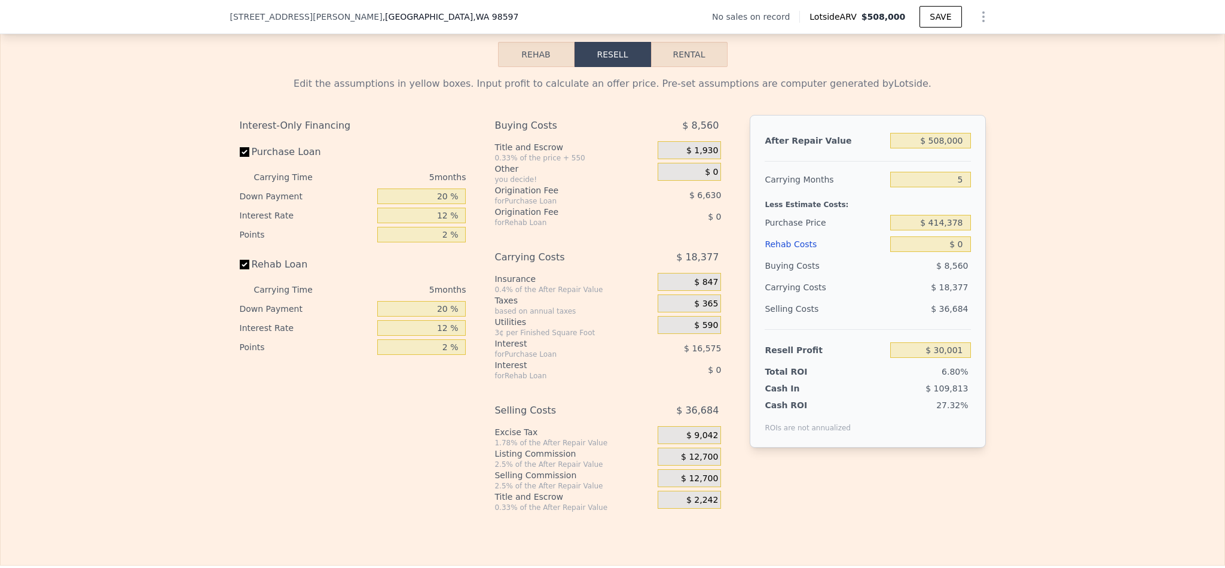
scroll to position [1701, 0]
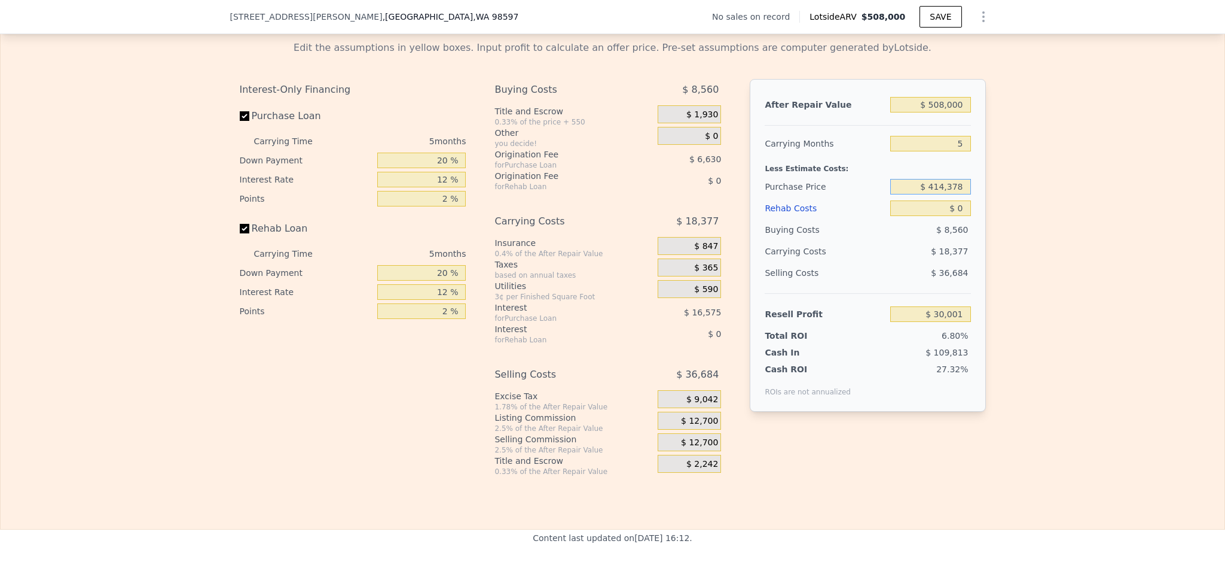
click at [952, 194] on input "$ 414,378" at bounding box center [931, 187] width 80 height 16
type input "$ 452,000"
click at [1046, 175] on div "Edit the assumptions in yellow boxes. Input profit to calculate an offer price.…" at bounding box center [613, 253] width 1224 height 445
type input "-$ 9,853"
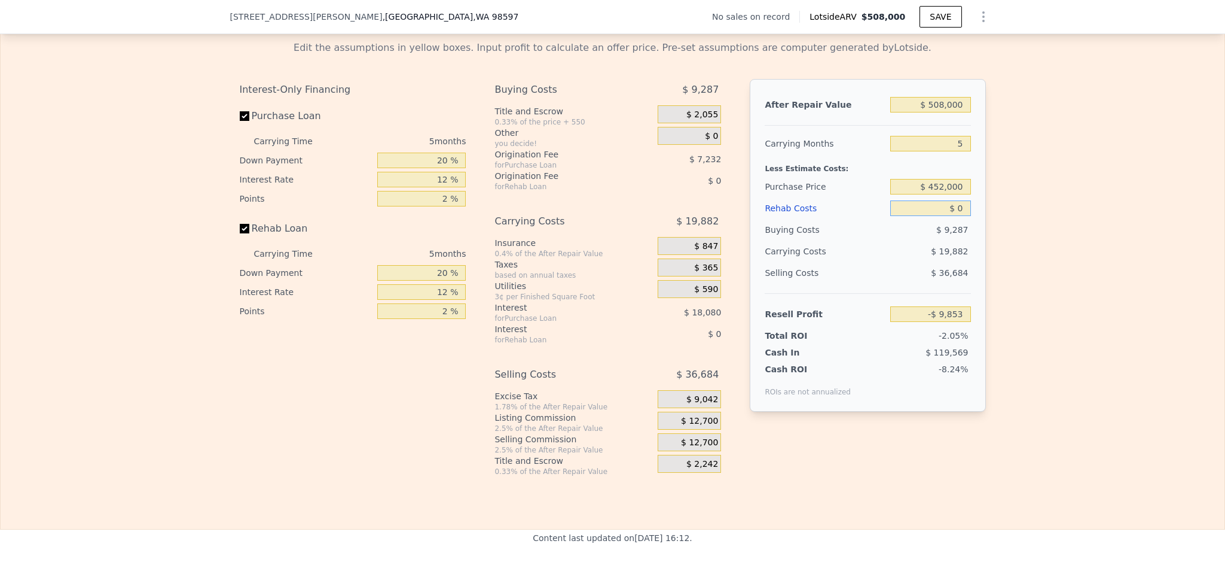
click at [955, 216] on input "$ 0" at bounding box center [931, 208] width 80 height 16
type input "$ 7"
type input "-$ 9,860"
type input "$ 70"
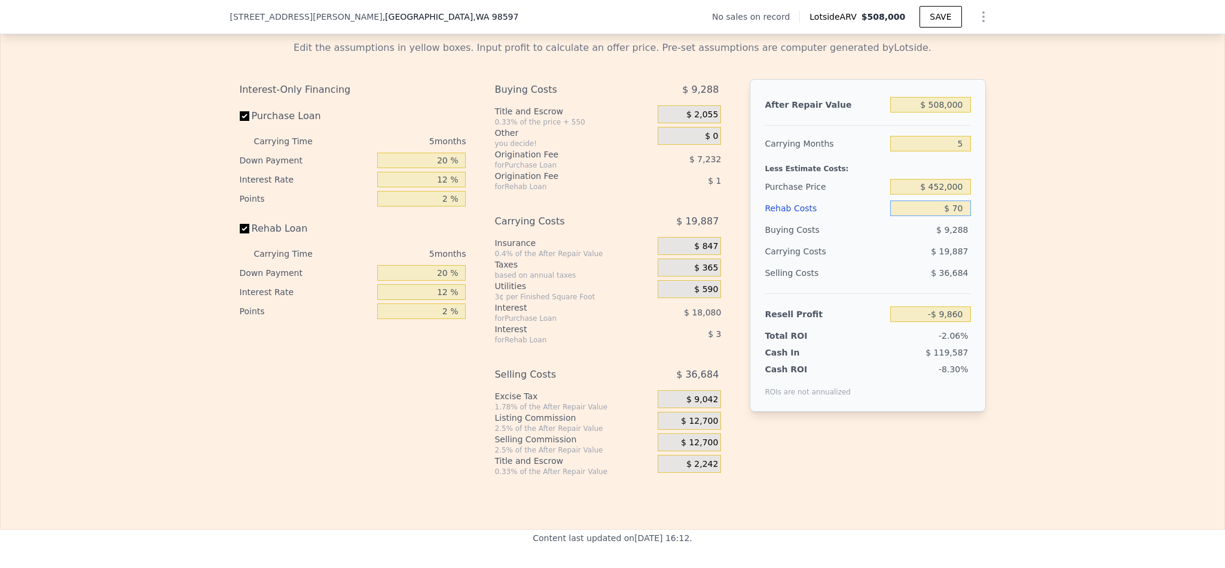
type input "-$ 9,929"
type input "$ 700"
type input "-$ 10,594"
type input "$ 7,000"
type input "-$ 17,245"
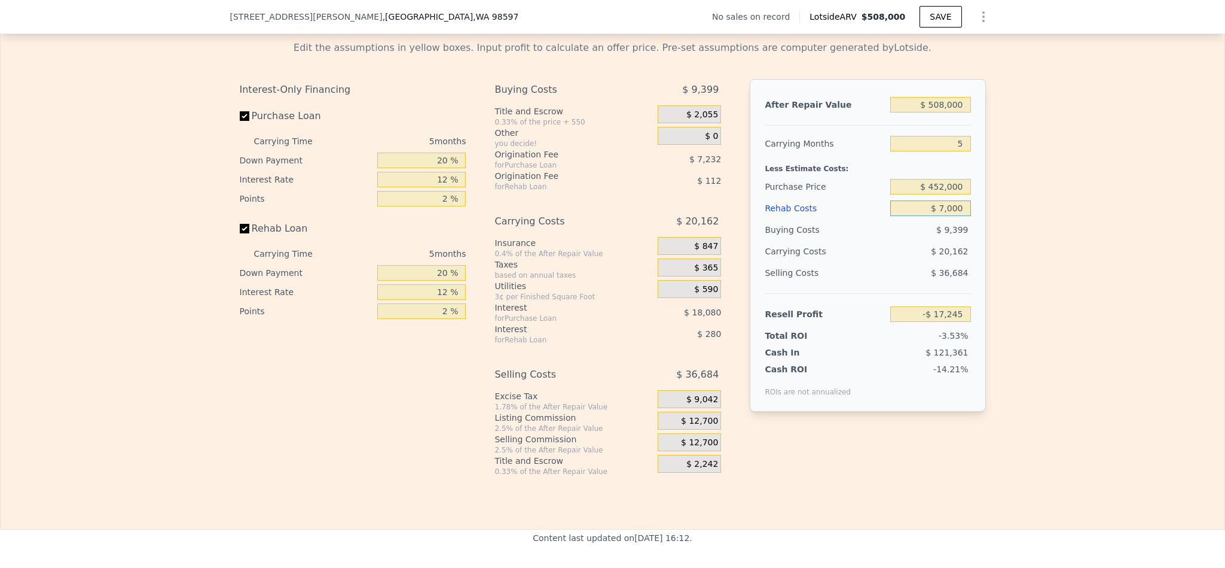
type input "$ 70,000"
type input "-$ 83,773"
type input "$ 70,000"
click at [999, 263] on div "Edit the assumptions in yellow boxes. Input profit to calculate an offer price.…" at bounding box center [613, 253] width 1224 height 445
click at [946, 112] on input "$ 508,000" at bounding box center [931, 105] width 80 height 16
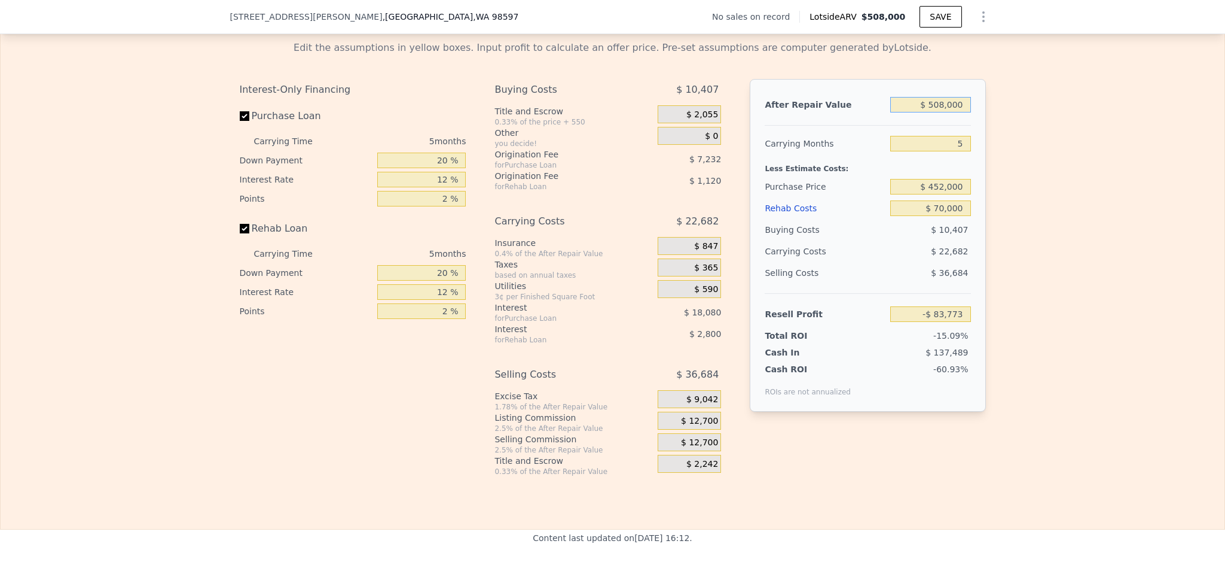
click at [946, 112] on input "$ 508,000" at bounding box center [931, 105] width 80 height 16
type input "$ 6"
type input "-$ 554,786"
type input "$ 63"
type input "-$ 554,734"
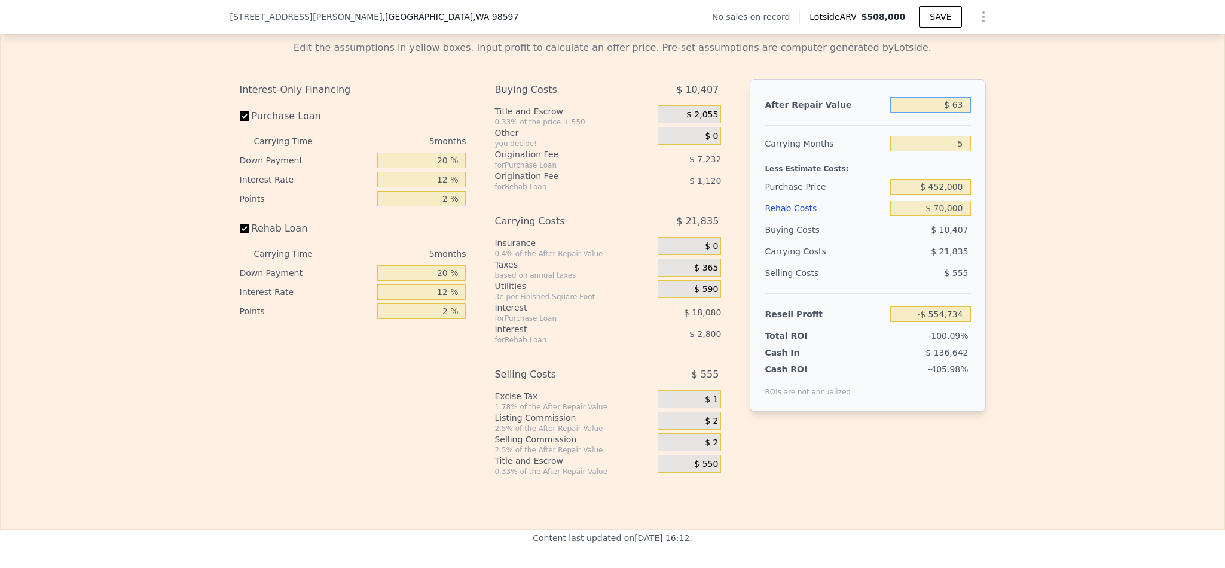
type input "$ 635"
type input "-$ 554,203"
type input "$ 6,350"
type input "-$ 548,905"
type input "$ 635,000"
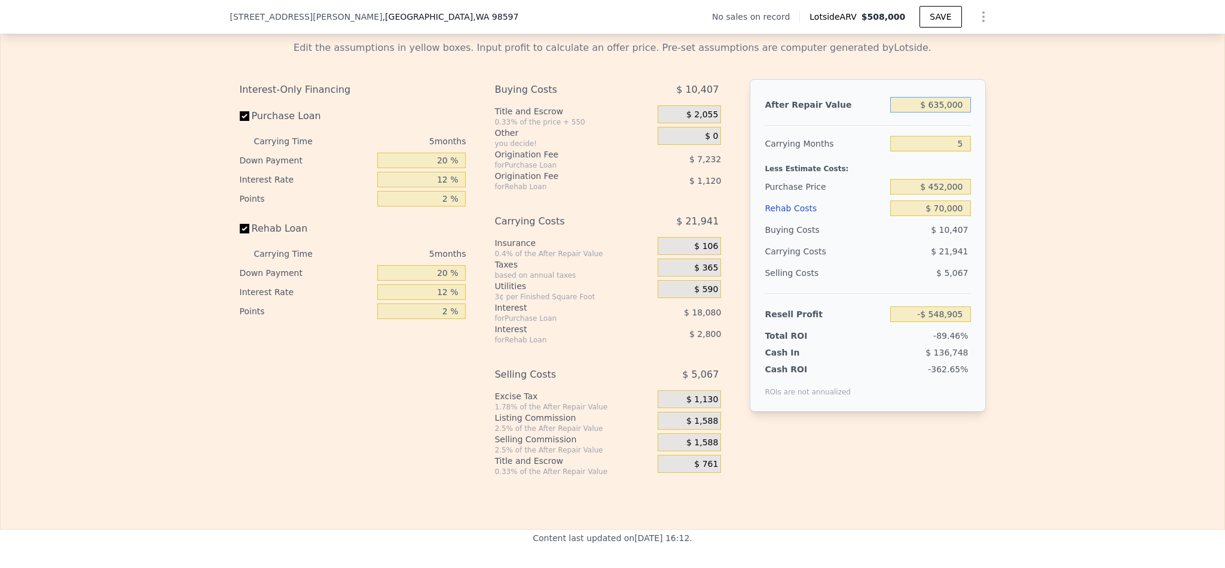
type input "$ 33,982"
type input "$ 508,000"
type input "$ 0"
type input "$ 30,001"
drag, startPoint x: 1018, startPoint y: 207, endPoint x: 996, endPoint y: 200, distance: 22.7
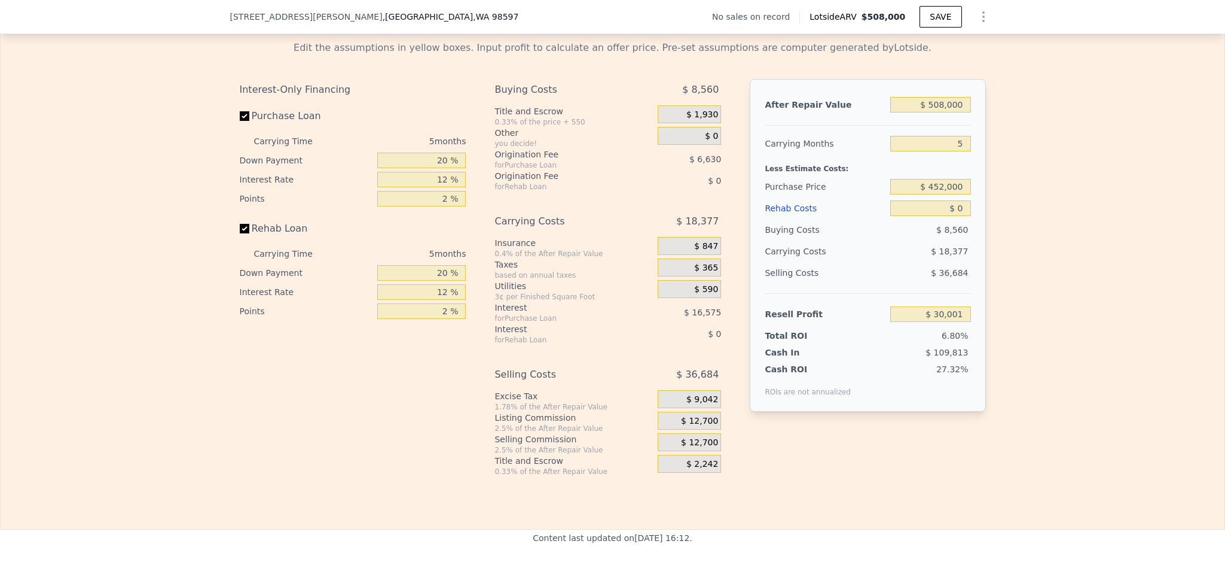
click at [1016, 207] on div "Edit the assumptions in yellow boxes. Input profit to calculate an offer price.…" at bounding box center [613, 253] width 1224 height 445
drag, startPoint x: 962, startPoint y: 167, endPoint x: 919, endPoint y: 160, distance: 44.2
click at [919, 151] on input "5" at bounding box center [931, 144] width 80 height 16
type input "4"
type input "$ 33,677"
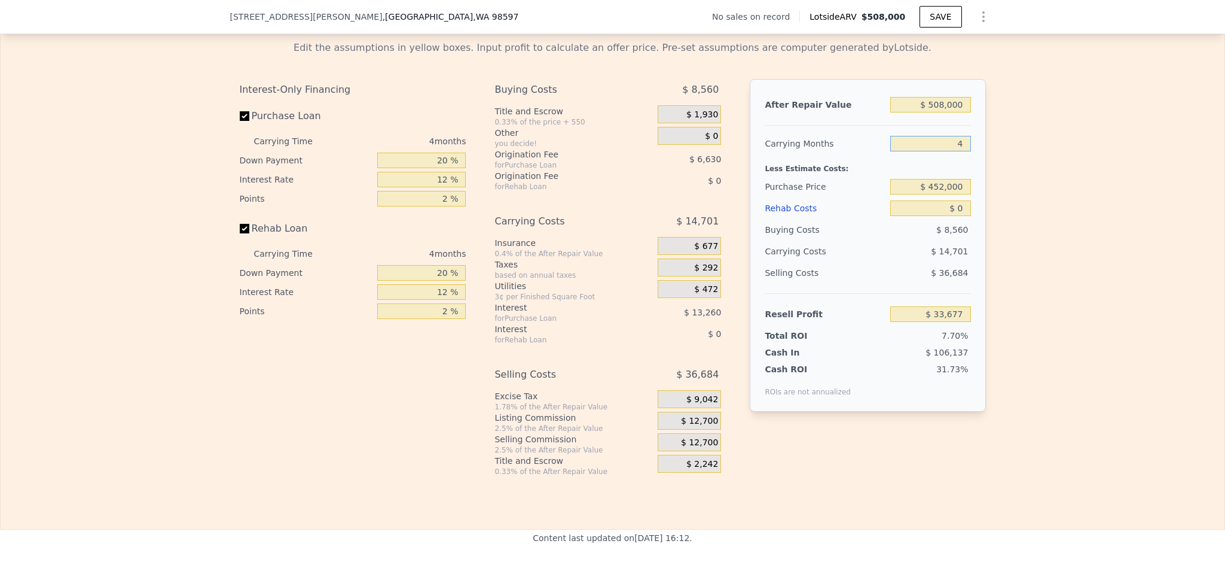
type input "4"
click at [955, 216] on input "$ 0" at bounding box center [931, 208] width 80 height 16
type input "$ 70,000"
type input "-$ 39,683"
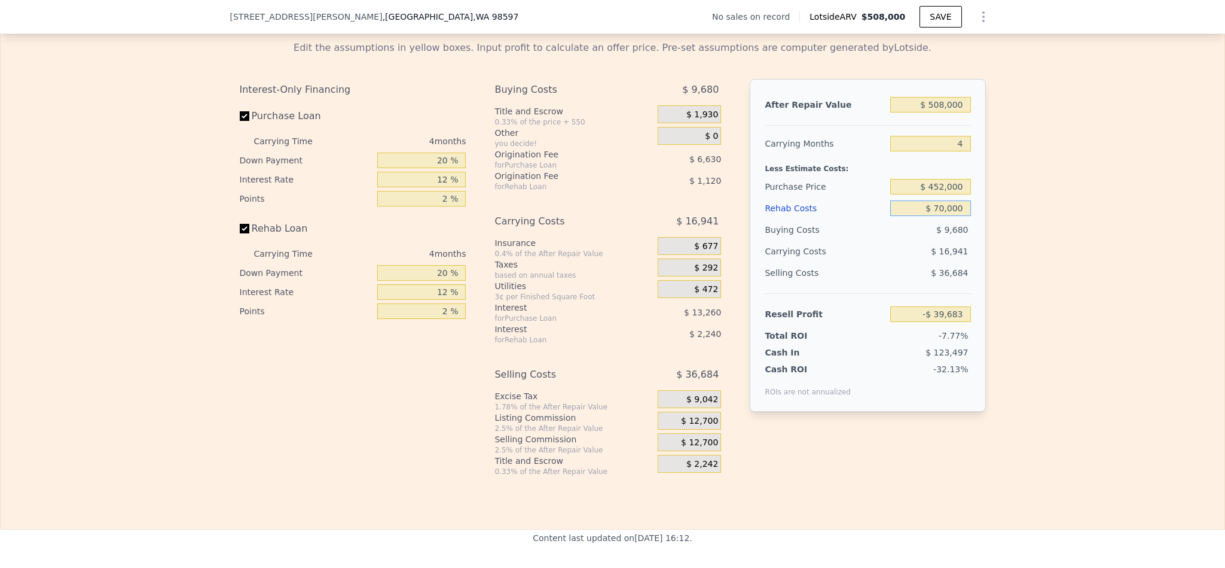
type input "$ 70,000"
click at [1025, 232] on div "Edit the assumptions in yellow boxes. Input profit to calculate an offer price.…" at bounding box center [613, 253] width 1224 height 445
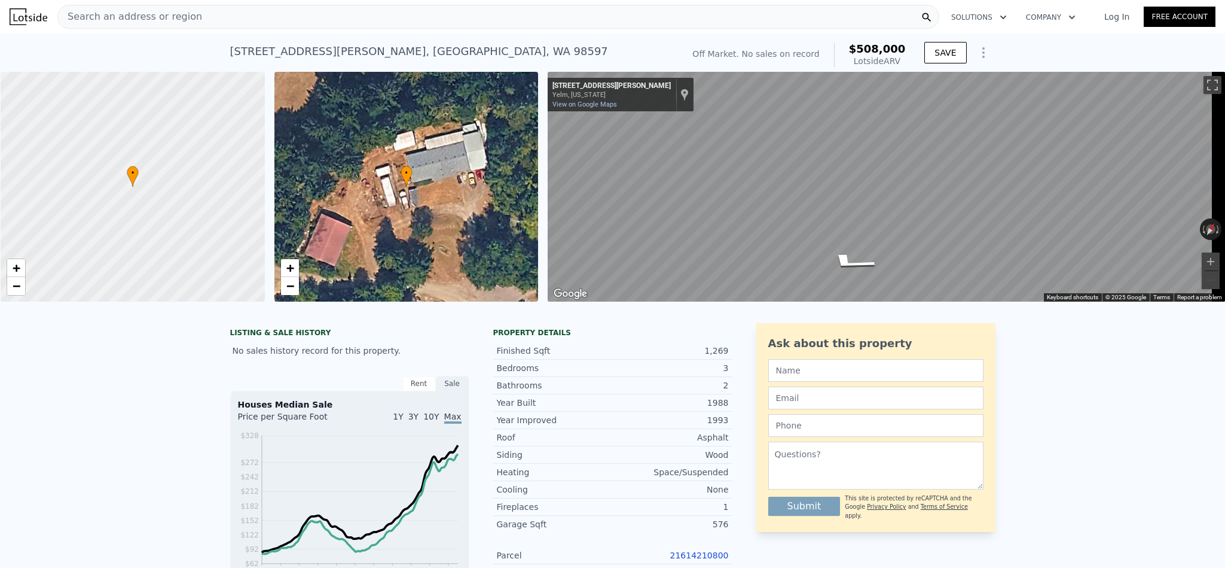
click at [505, 19] on div "Search an address or region" at bounding box center [498, 17] width 882 height 24
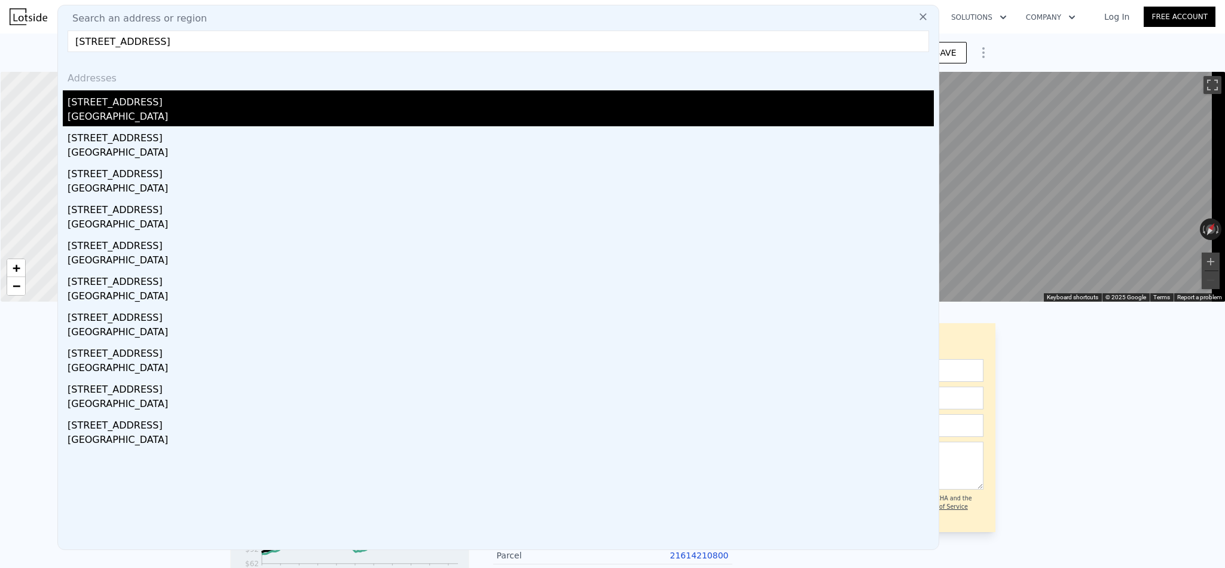
type input "[STREET_ADDRESS]"
click at [276, 111] on div "[GEOGRAPHIC_DATA]" at bounding box center [501, 117] width 867 height 17
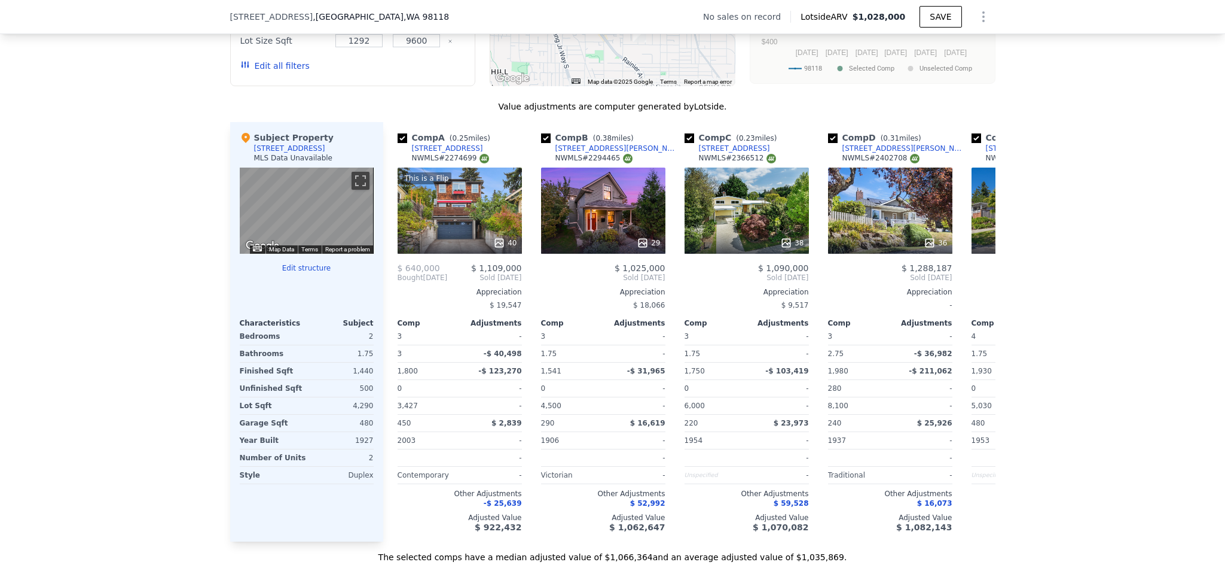
scroll to position [1701, 0]
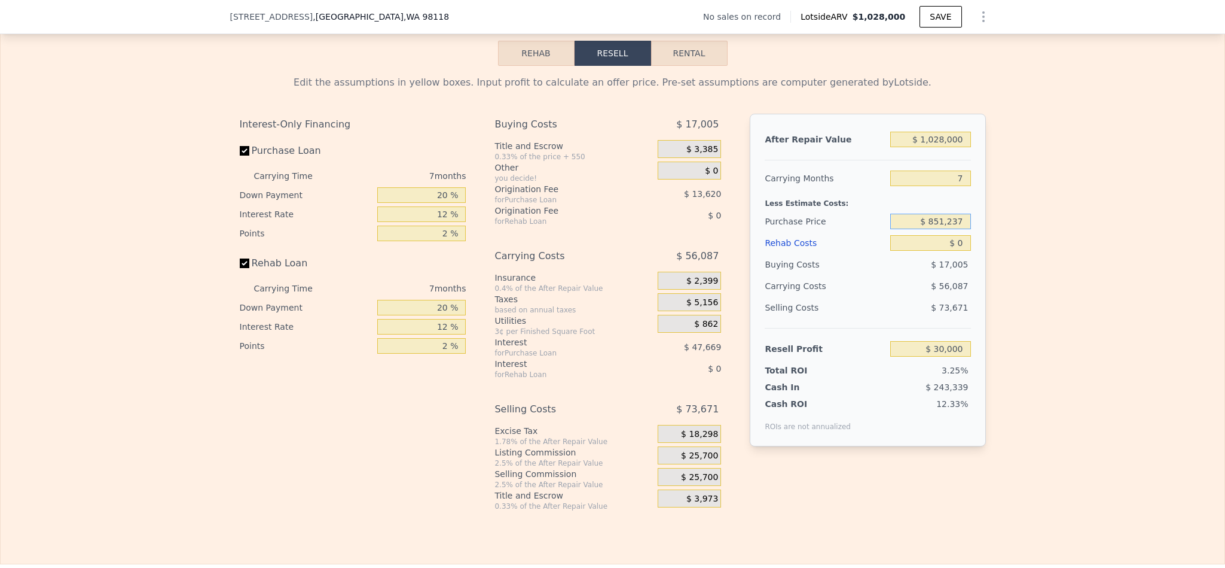
click at [946, 229] on input "$ 851,237" at bounding box center [931, 222] width 80 height 16
type input "$ 625,000"
click at [1123, 246] on div "Edit the assumptions in yellow boxes. Input profit to calculate an offer price.…" at bounding box center [613, 288] width 1224 height 445
click at [966, 208] on div "After Repair Value $ 1,028,000 Carrying Months 7 Less Estimate Costs: Purchase …" at bounding box center [868, 280] width 236 height 333
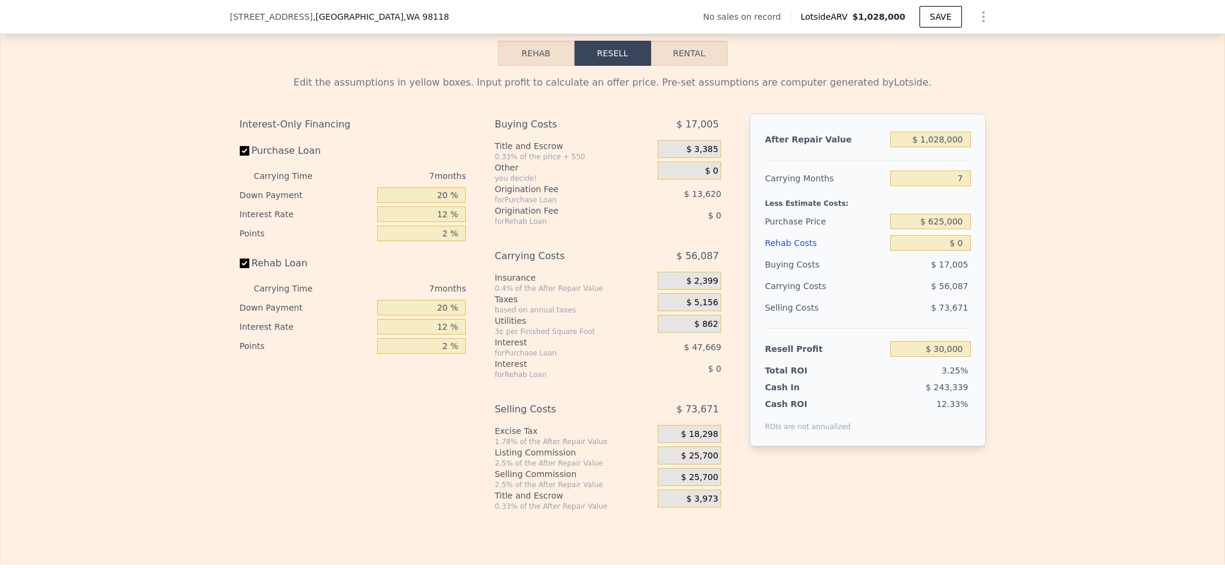
type input "$ 273,281"
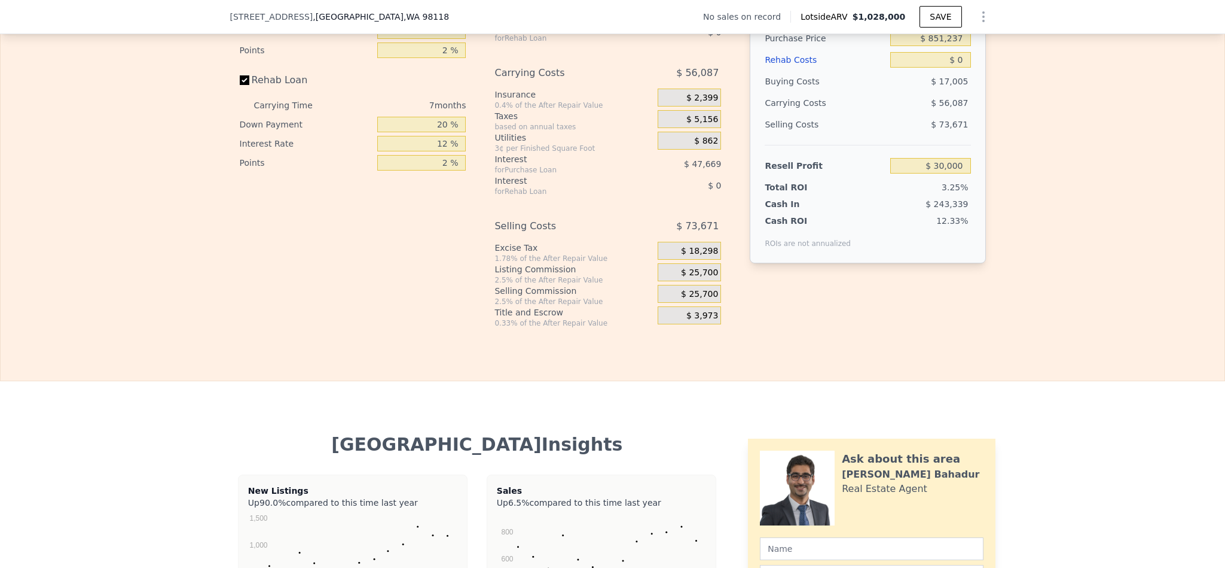
scroll to position [1794, 0]
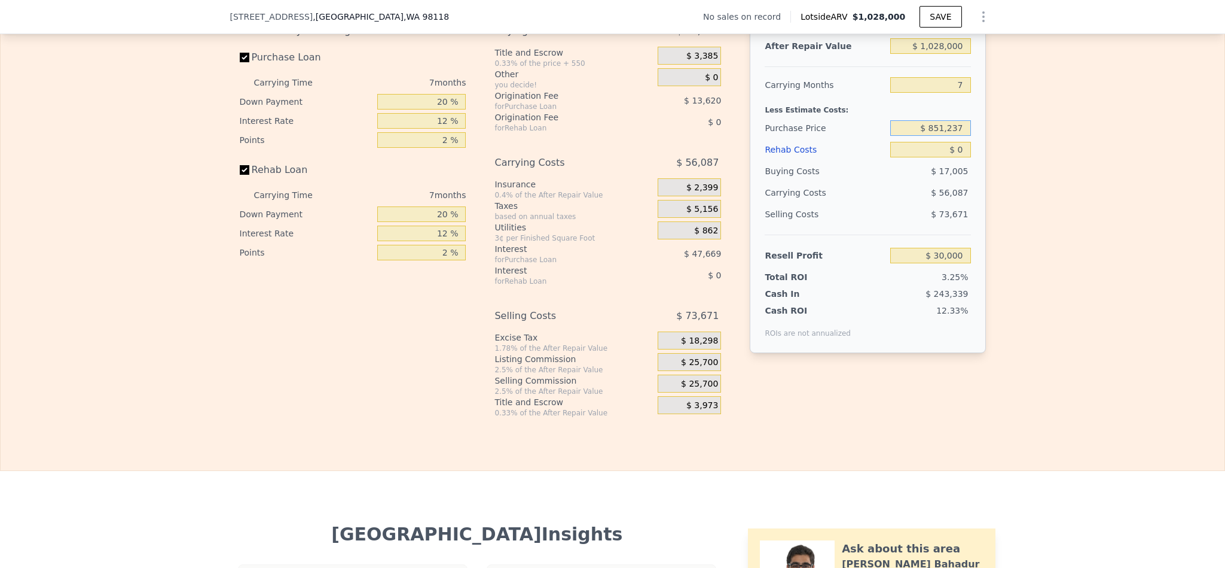
click at [950, 136] on input "$ 851,237" at bounding box center [931, 128] width 80 height 16
type input "$ 625,000"
click at [1086, 211] on div "Edit the assumptions in yellow boxes. Input profit to calculate an offer price.…" at bounding box center [613, 194] width 1224 height 445
type input "$ 273,281"
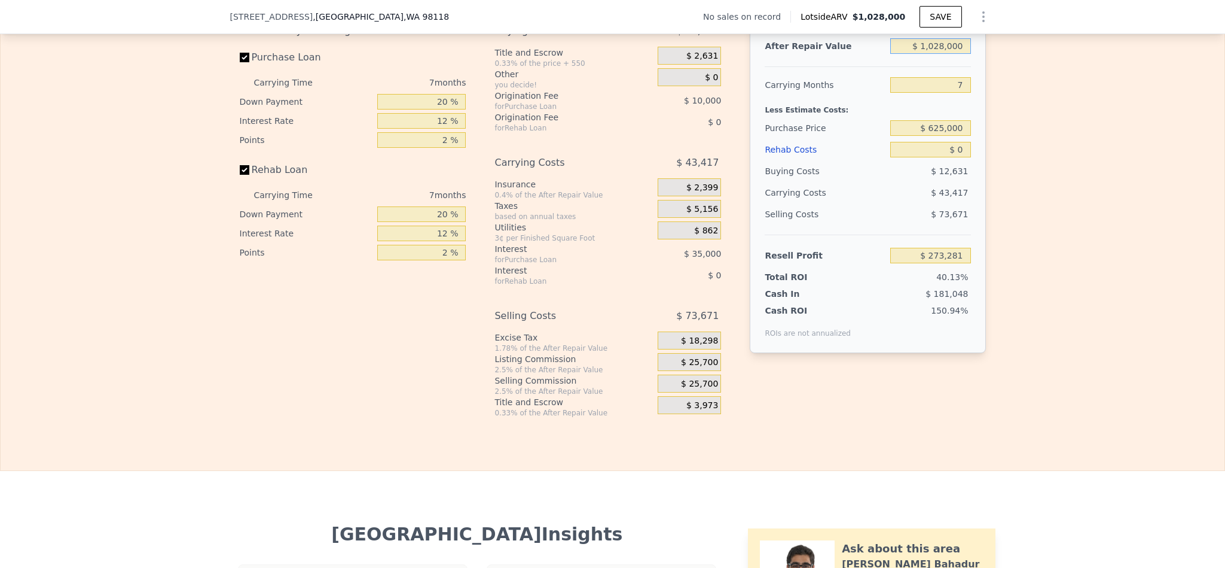
click at [944, 54] on input "$ 1,028,000" at bounding box center [931, 46] width 80 height 16
type input "$ 9"
type input "-$ 679,190"
type input "$ 92"
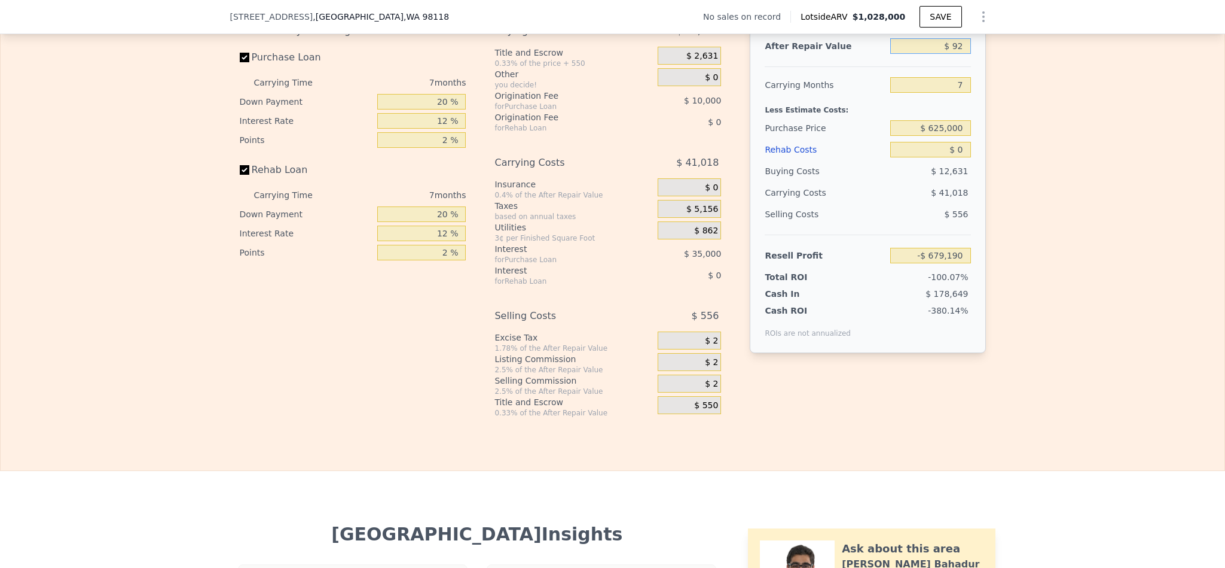
type input "-$ 679,113"
type input "$ 9,250"
type input "-$ 678,341"
type input "$ 925,000"
type input "$ 177,848"
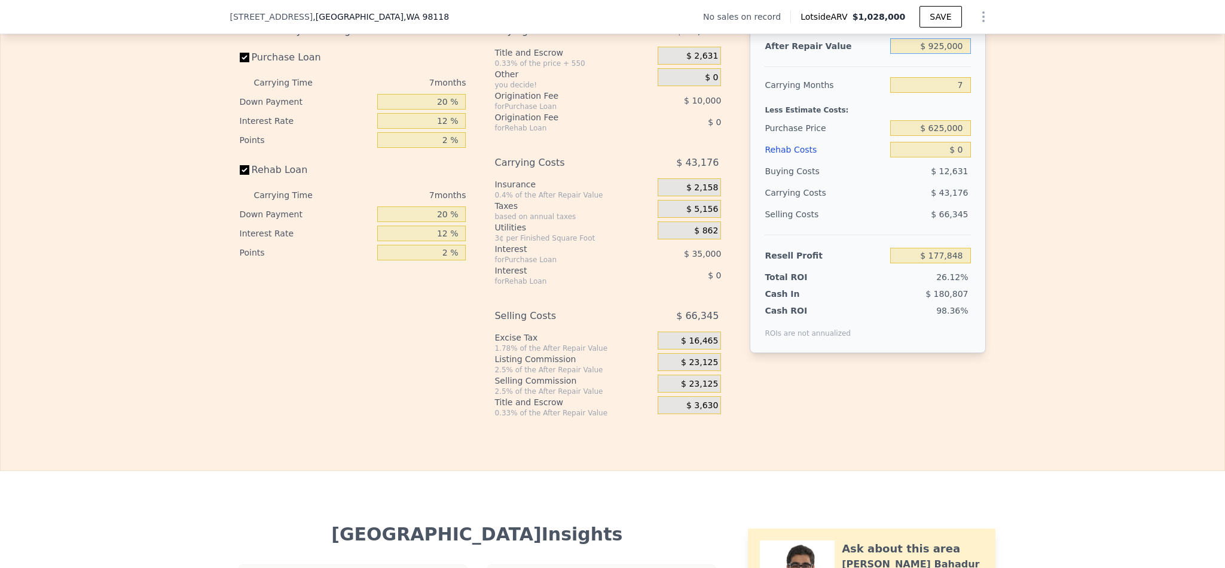
type input "$ 925,000"
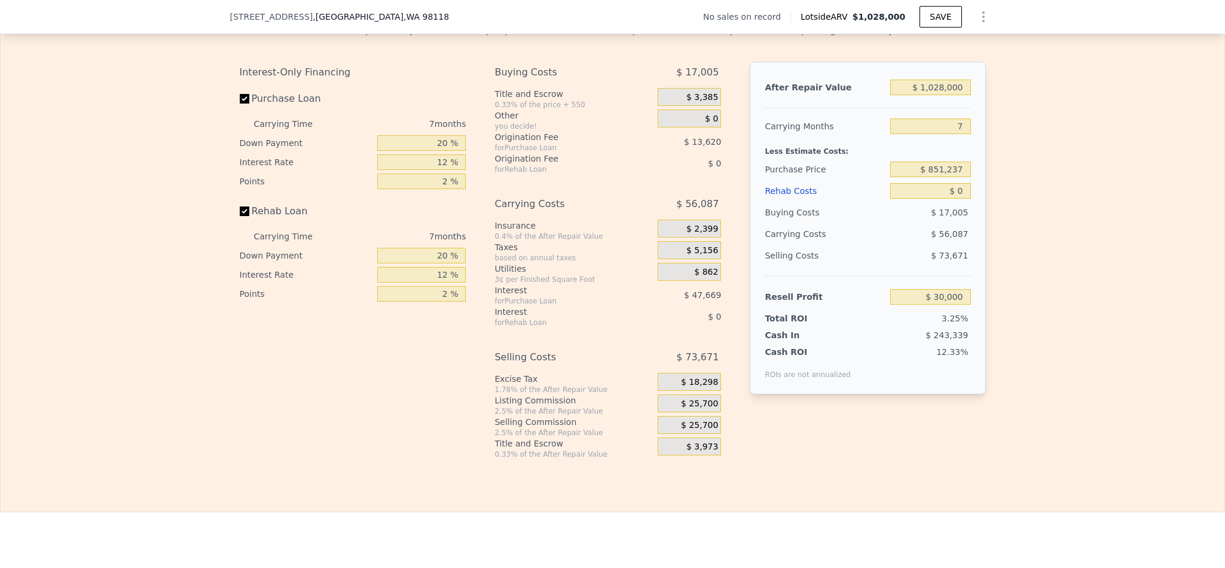
scroll to position [1791, 0]
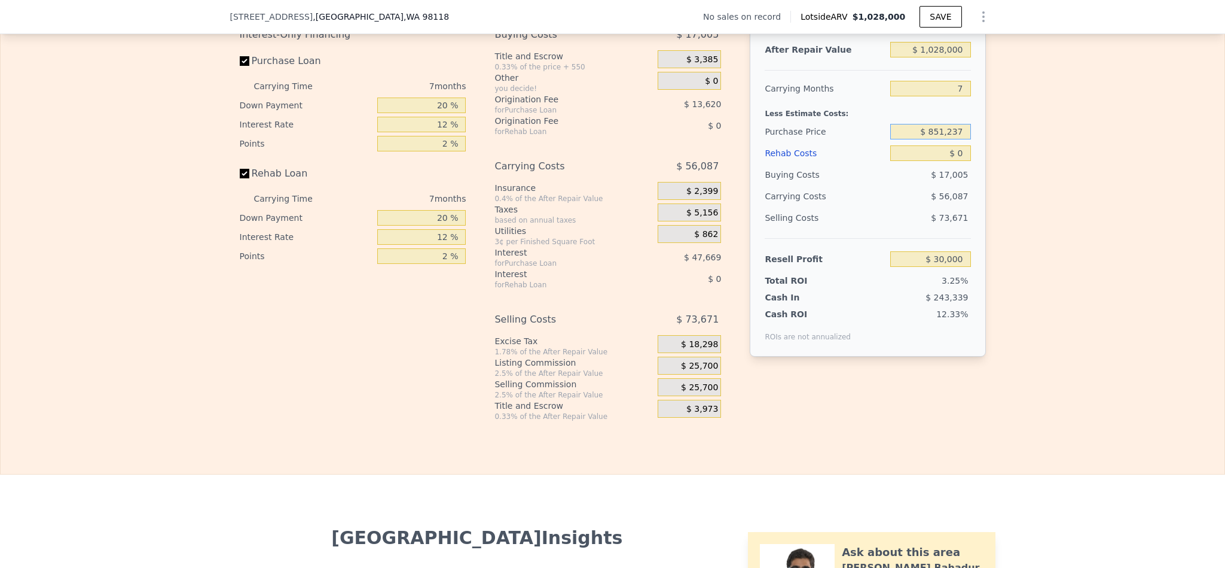
click at [937, 139] on input "$ 851,237" at bounding box center [931, 132] width 80 height 16
type input "$ 625,000"
type input "$ 273,281"
type input "$ 7"
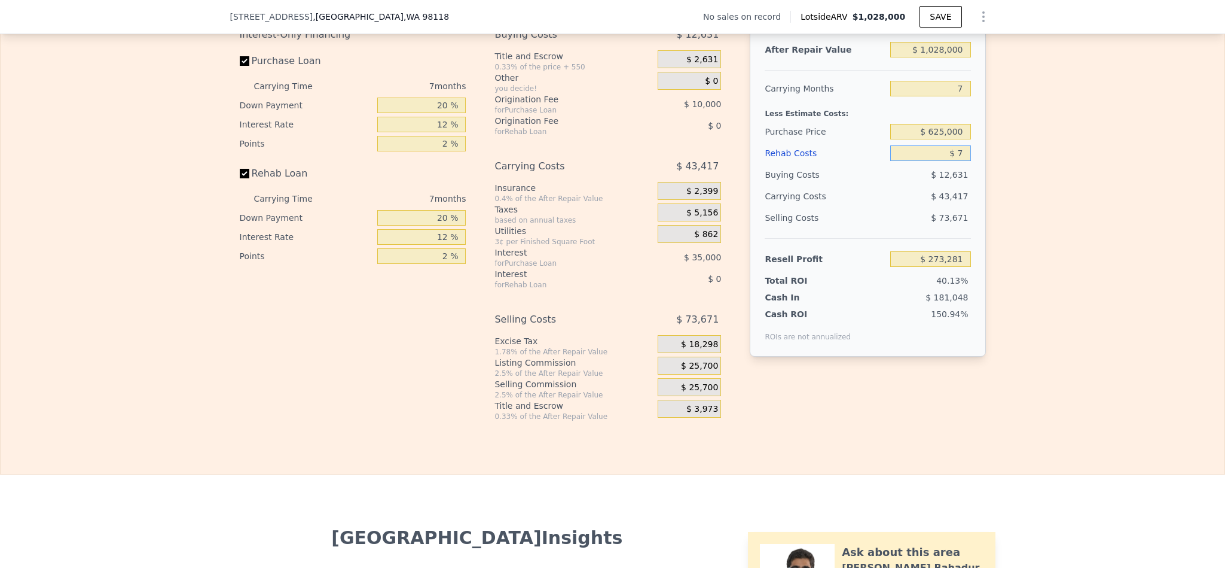
type input "$ 273,274"
type input "$ 70"
type input "$ 273,203"
type input "$ 7,000"
type input "$ 265,777"
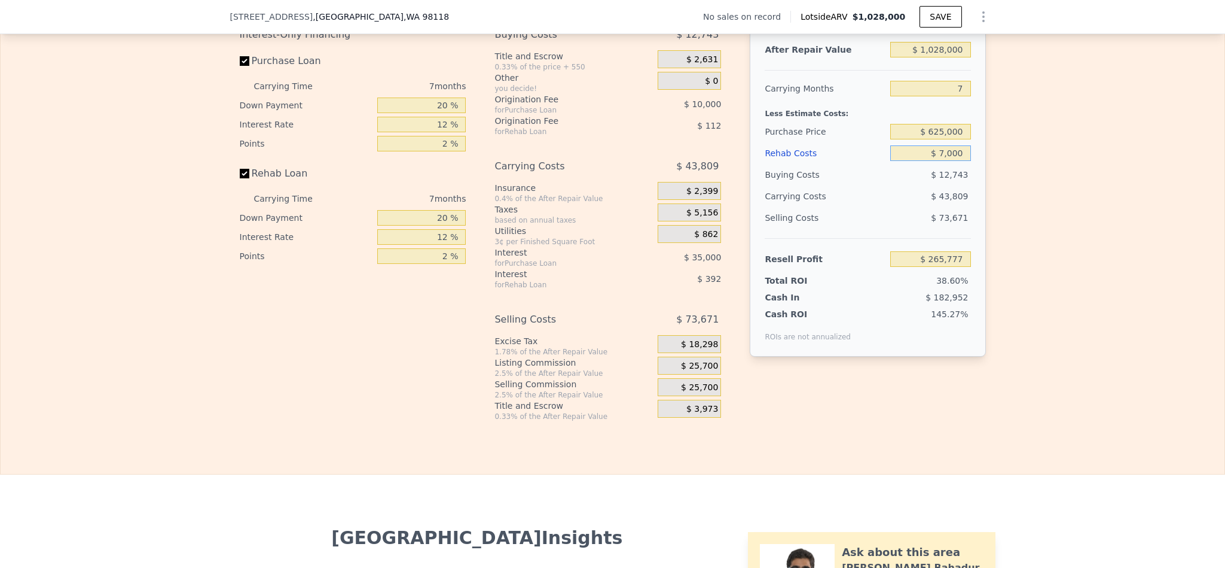
type input "$ 70,000"
type input "$ 198,241"
type input "$ 70,000"
drag, startPoint x: 959, startPoint y: 120, endPoint x: 905, endPoint y: 120, distance: 53.8
click at [904, 96] on input "7" at bounding box center [931, 89] width 80 height 16
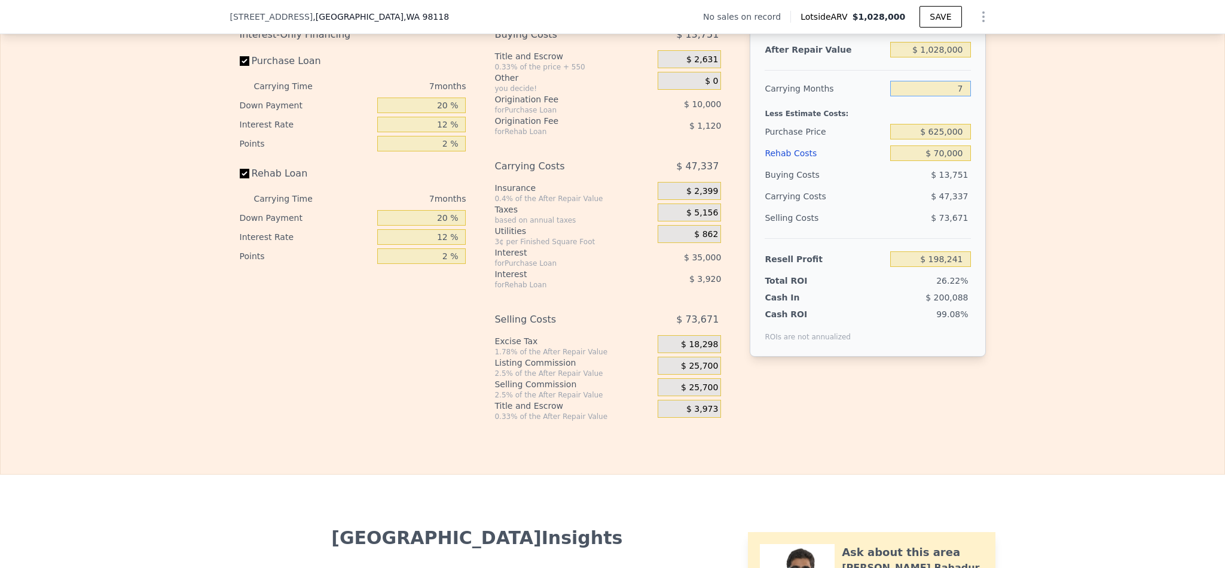
type input "5"
type input "$ 211,766"
type input "5"
click at [940, 57] on input "$ 1,028,000" at bounding box center [931, 50] width 80 height 16
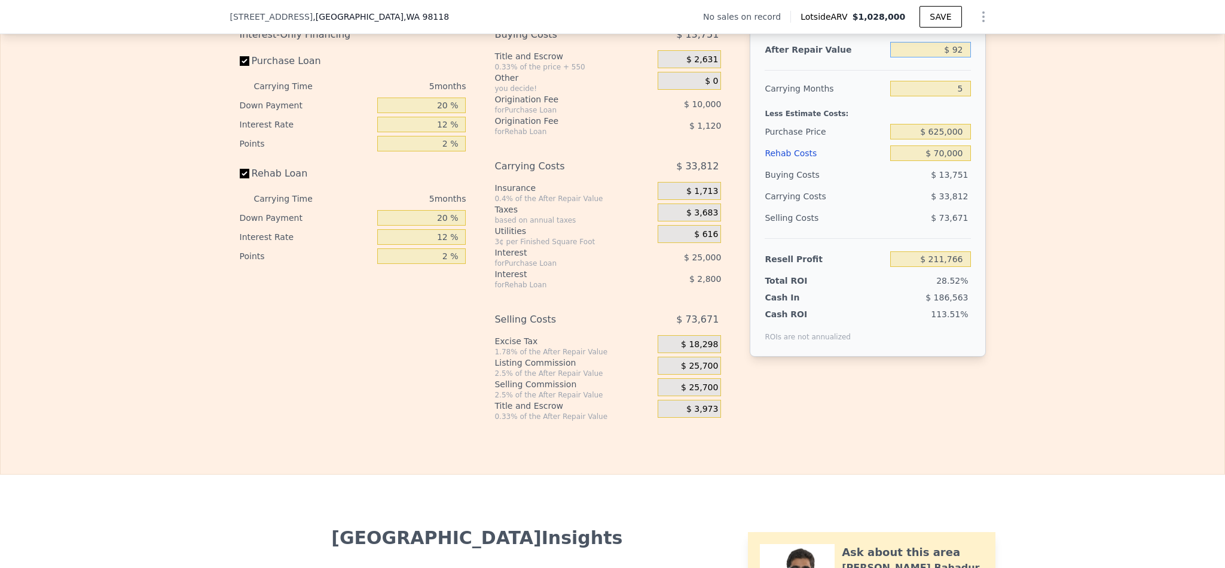
type input "$ 925"
type input "-$ 740,542"
type input "$ 925,000"
type input "$ 116,263"
type input "$ 925,000"
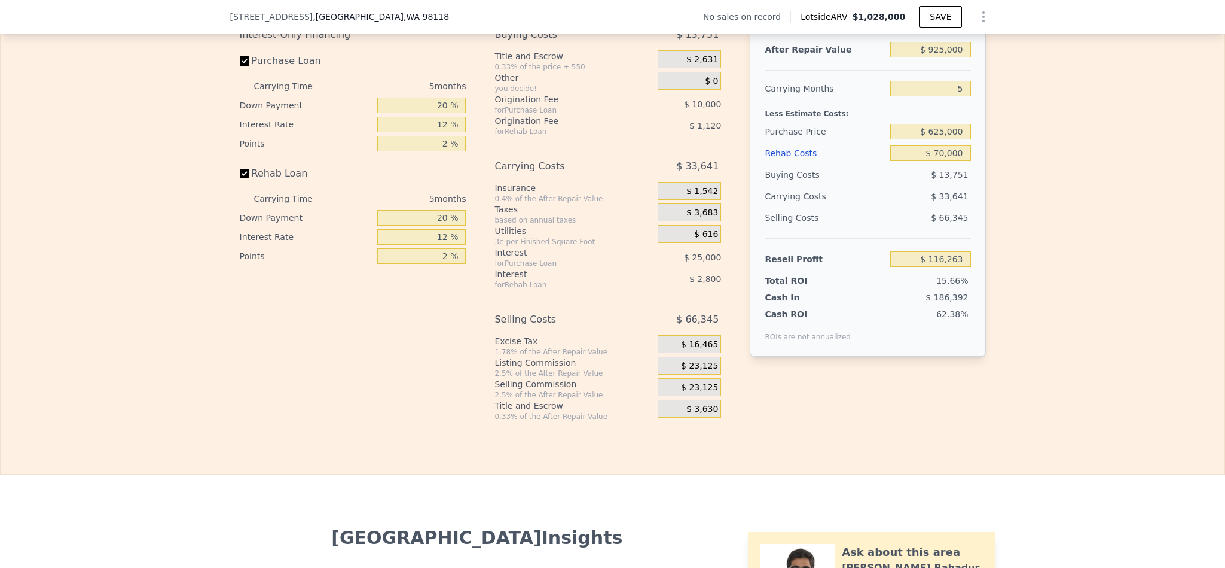
click at [1042, 211] on div "Edit the assumptions in yellow boxes. Input profit to calculate an offer price.…" at bounding box center [613, 198] width 1224 height 445
drag, startPoint x: 438, startPoint y: 137, endPoint x: 368, endPoint y: 139, distance: 70.0
click at [368, 115] on div "Down Payment 20 %" at bounding box center [353, 105] width 227 height 19
type input "10 %"
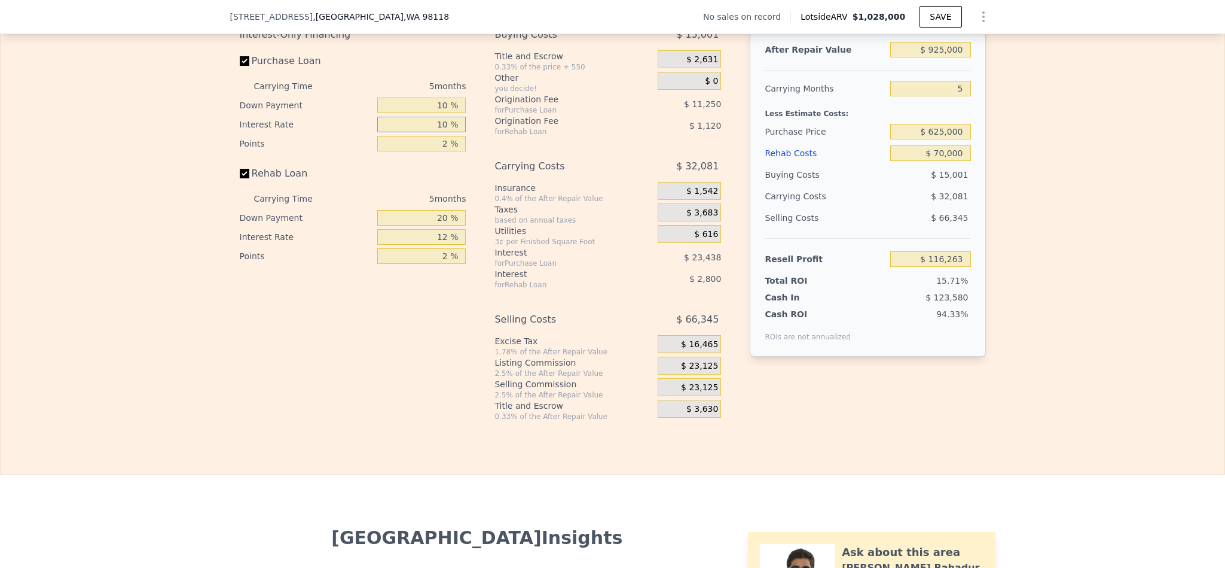
type input "$ 116,573"
type input "10.5 %"
type input "$ 115,403"
type input "10.5 %"
type input "1 %"
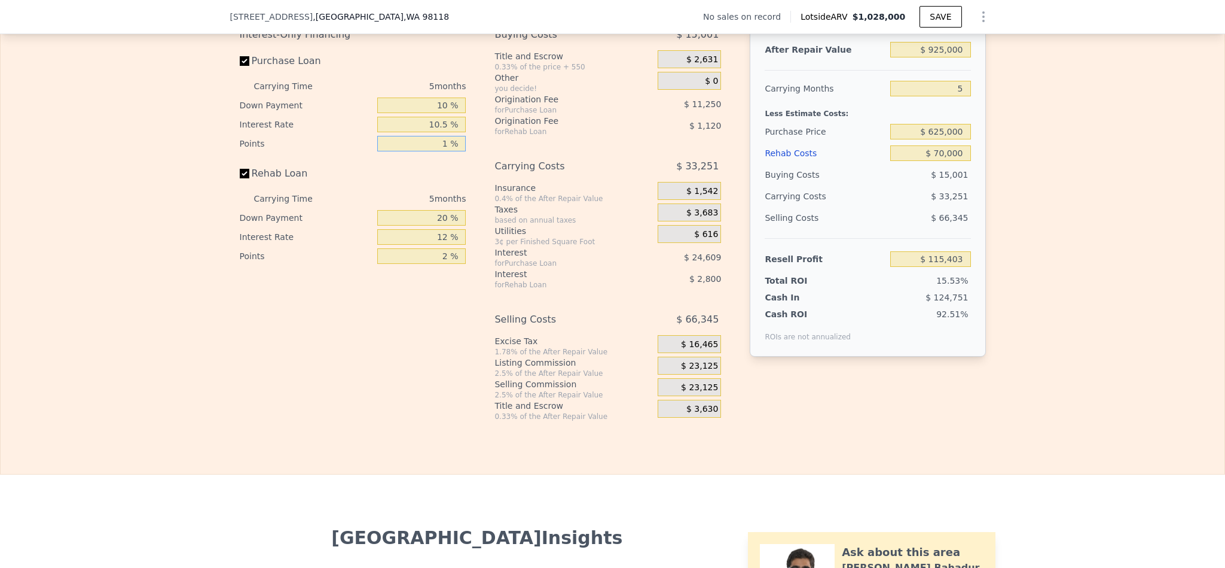
type input "$ 121,028"
type input "1.5 %"
type input "$ 118,215"
type input "1.5 %"
type input "10 %"
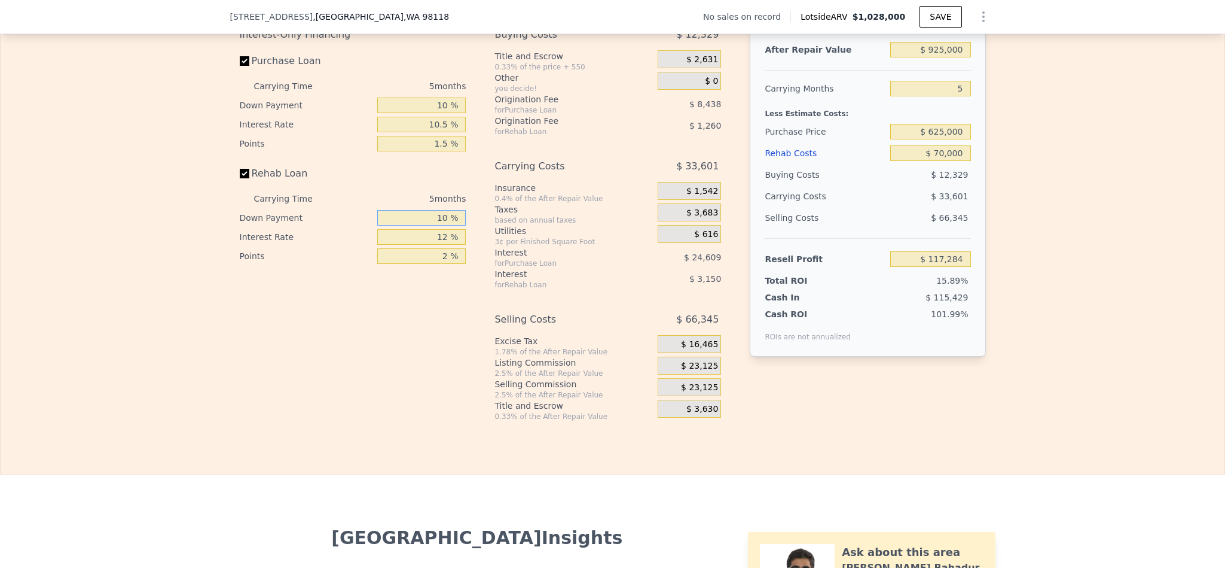
type input "$ 117,725"
type input "10 %"
type input "1 %"
type input "$ 120,610"
type input "10 %"
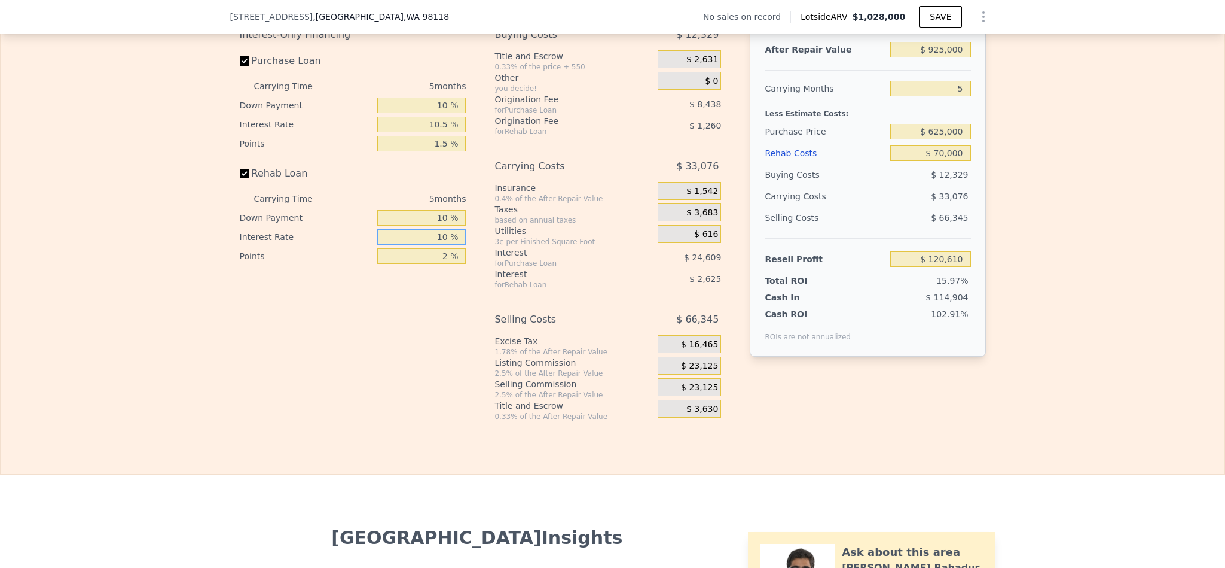
type input "$ 118,250"
type input "10.5 %"
type input "$ 118,120"
type input "1 %"
type input "$ 118,750"
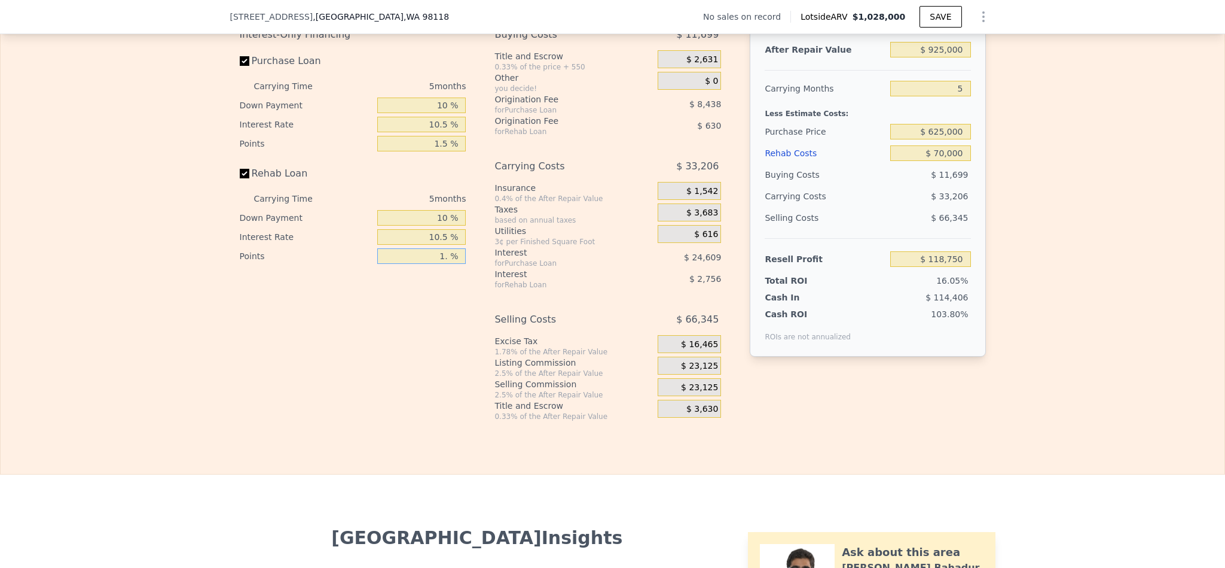
type input "1.5 %"
type input "$ 118,435"
type input "1.5 %"
click at [703, 371] on span "$ 23,125" at bounding box center [699, 366] width 37 height 11
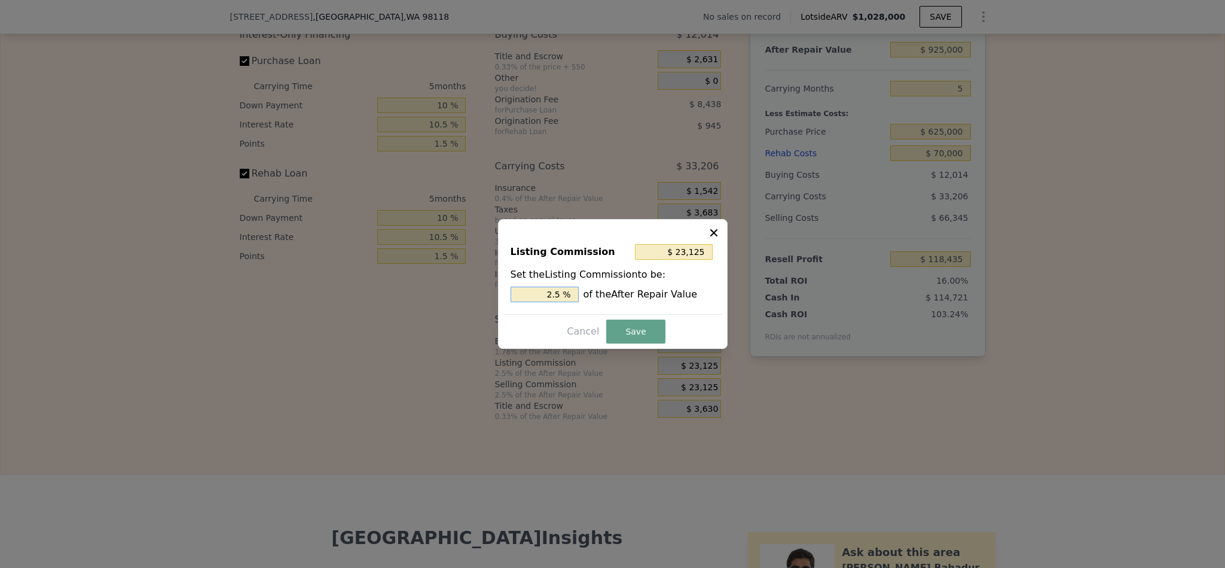
click at [548, 292] on input "2.5 %" at bounding box center [545, 294] width 68 height 16
click at [556, 289] on input "2.5 %" at bounding box center [545, 294] width 68 height 16
click at [553, 297] on input "2.5 %" at bounding box center [545, 294] width 68 height 16
drag, startPoint x: 556, startPoint y: 296, endPoint x: 515, endPoint y: 294, distance: 41.3
click at [515, 295] on input "2.5 %" at bounding box center [545, 294] width 68 height 16
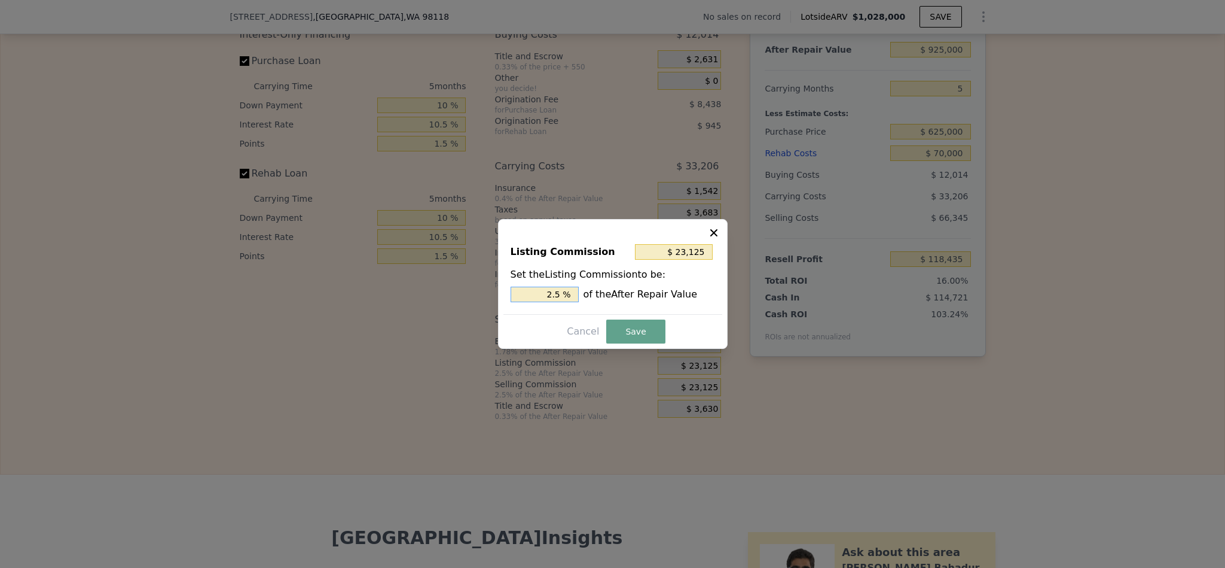
type input "15 %"
type input "$ 13,875"
type input "1.5 %"
click at [627, 334] on button "Save" at bounding box center [635, 331] width 59 height 24
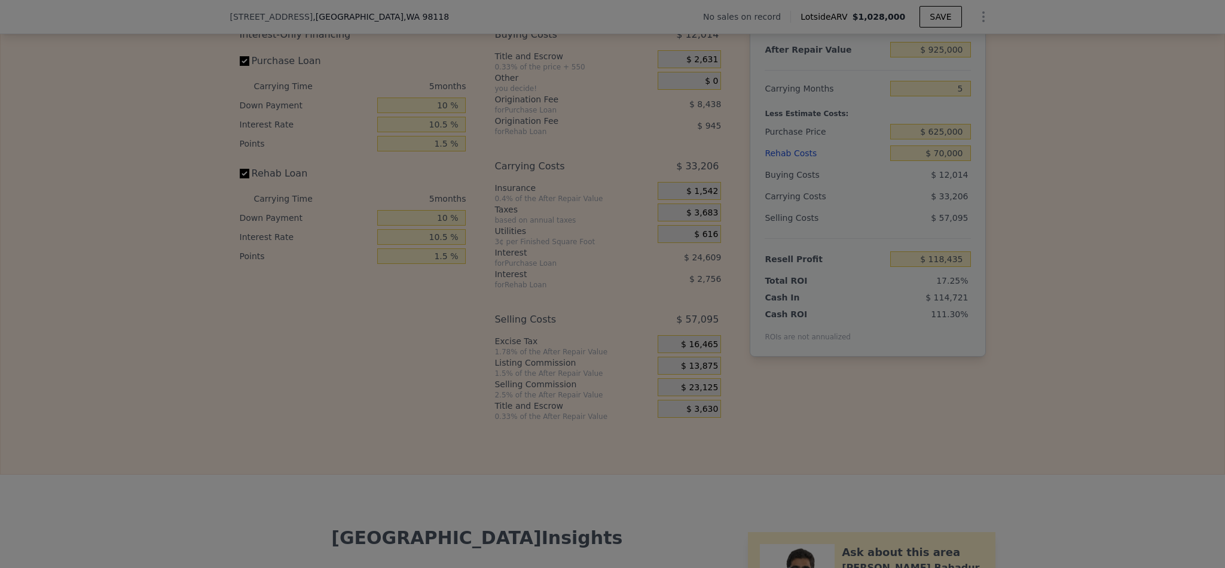
type input "$ 127,685"
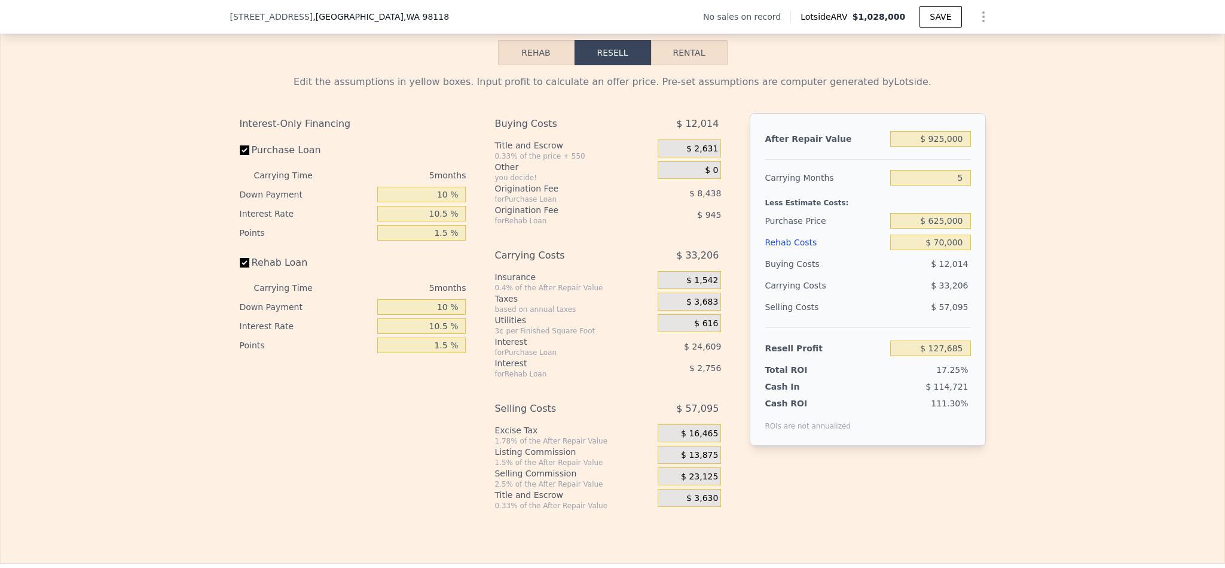
scroll to position [1701, 0]
type input "$ 1,028,000"
type input "7"
type input "$ 0"
type input "$ 30,000"
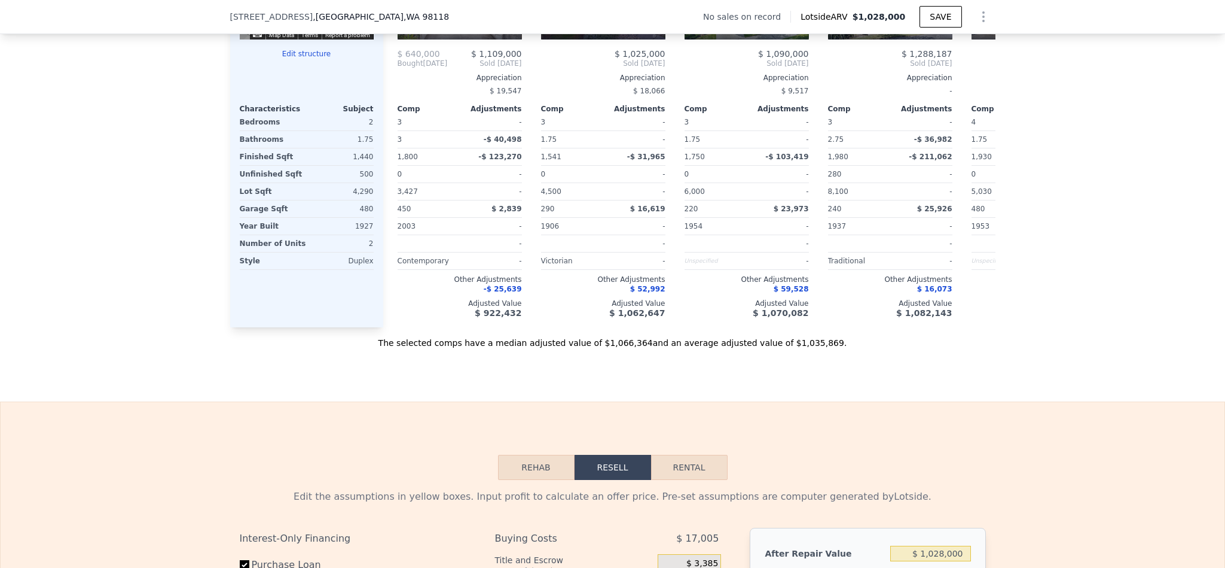
scroll to position [1646, 0]
